Goal: Transaction & Acquisition: Purchase product/service

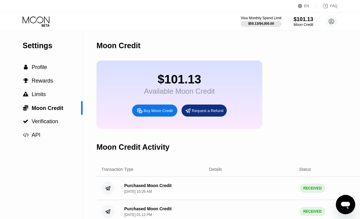
click at [37, 23] on icon at bounding box center [37, 21] width 28 height 11
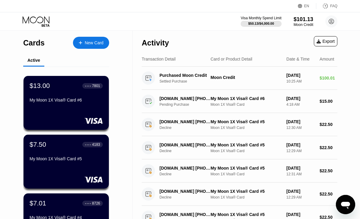
click at [94, 42] on div "New Card" at bounding box center [94, 42] width 19 height 5
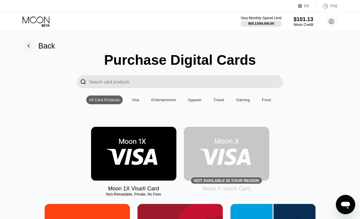
click at [133, 157] on img at bounding box center [133, 154] width 85 height 54
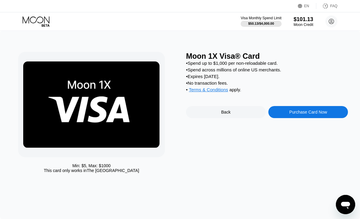
click at [313, 115] on div "Purchase Card Now" at bounding box center [309, 112] width 38 height 5
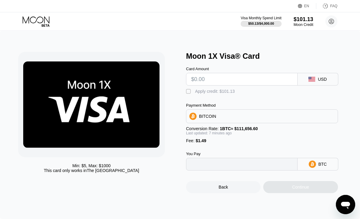
type input "0"
click at [233, 79] on input "text" at bounding box center [241, 79] width 101 height 12
type input "$6"
type input "0.00006701"
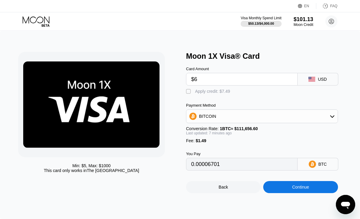
type input "$60"
type input "0.00055013"
type input "$60"
click at [188, 94] on div "" at bounding box center [189, 92] width 6 height 6
type input "0"
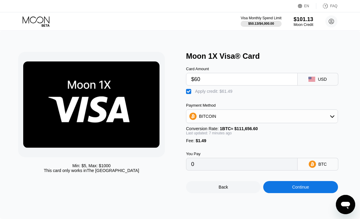
click at [304, 190] on div "Continue" at bounding box center [300, 187] width 17 height 5
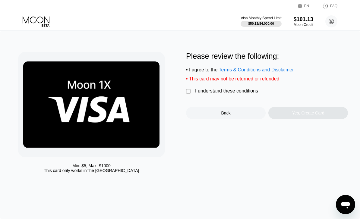
click at [190, 91] on div "" at bounding box center [189, 92] width 6 height 6
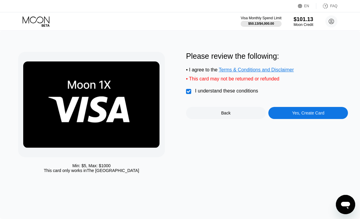
click at [319, 114] on div "Yes, Create Card" at bounding box center [308, 113] width 32 height 5
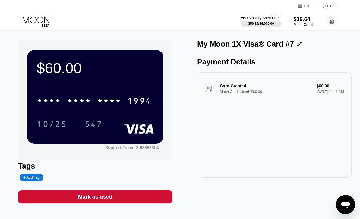
click at [125, 100] on div "* * * * * * * * * * * * 1994" at bounding box center [94, 100] width 122 height 15
